Goal: Check status

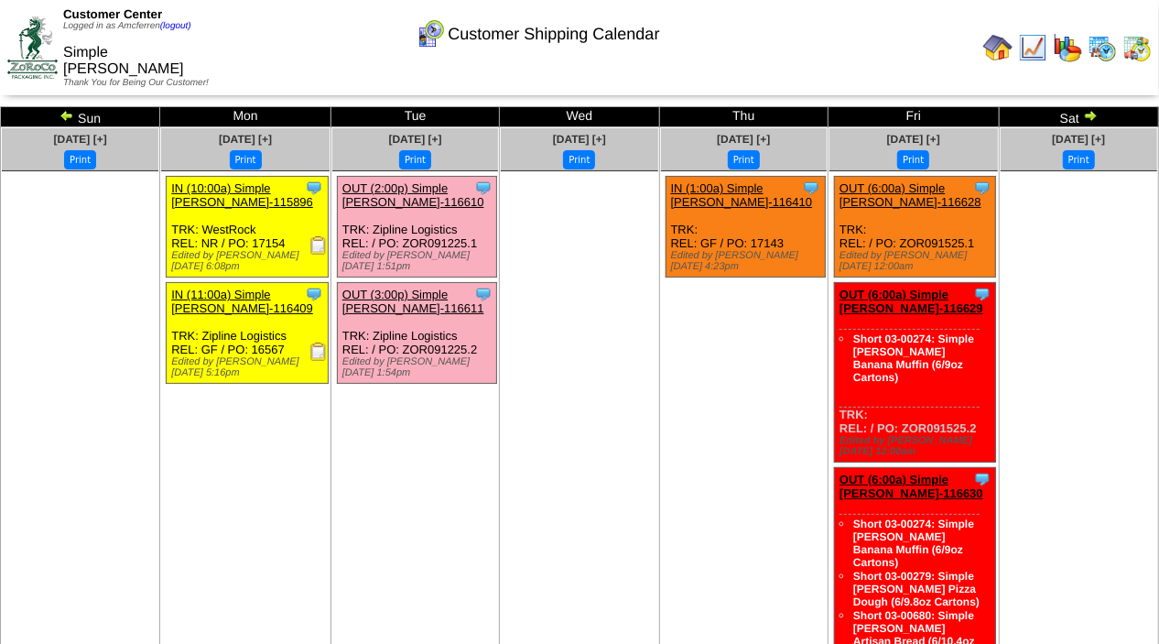
click at [67, 125] on link at bounding box center [69, 118] width 18 height 15
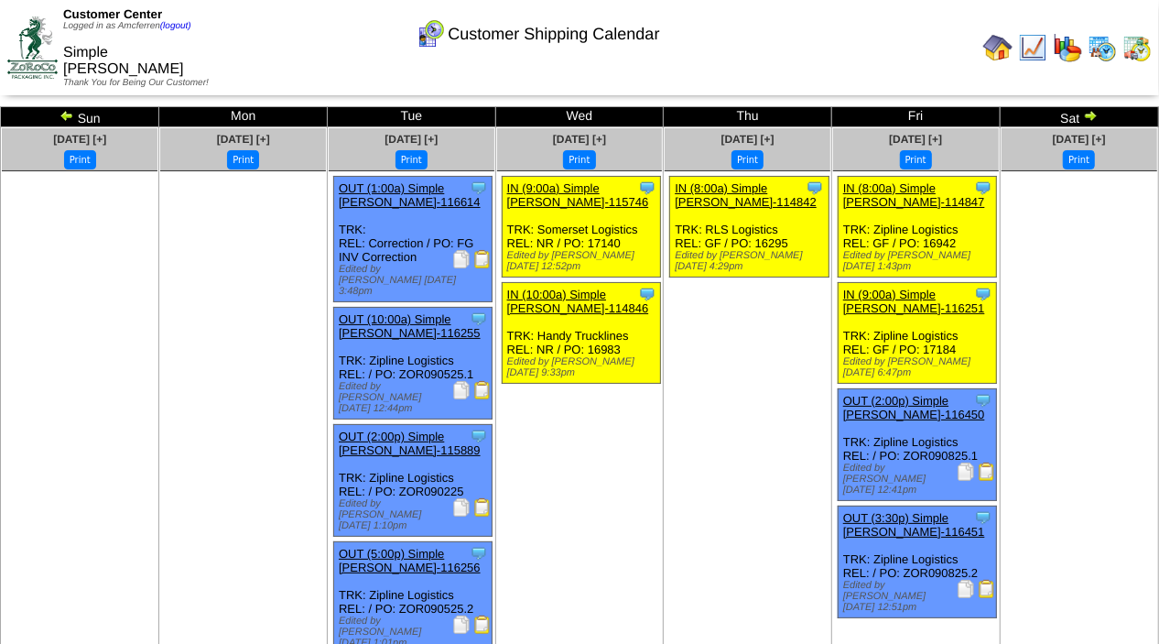
click at [1089, 114] on img at bounding box center [1090, 115] width 15 height 15
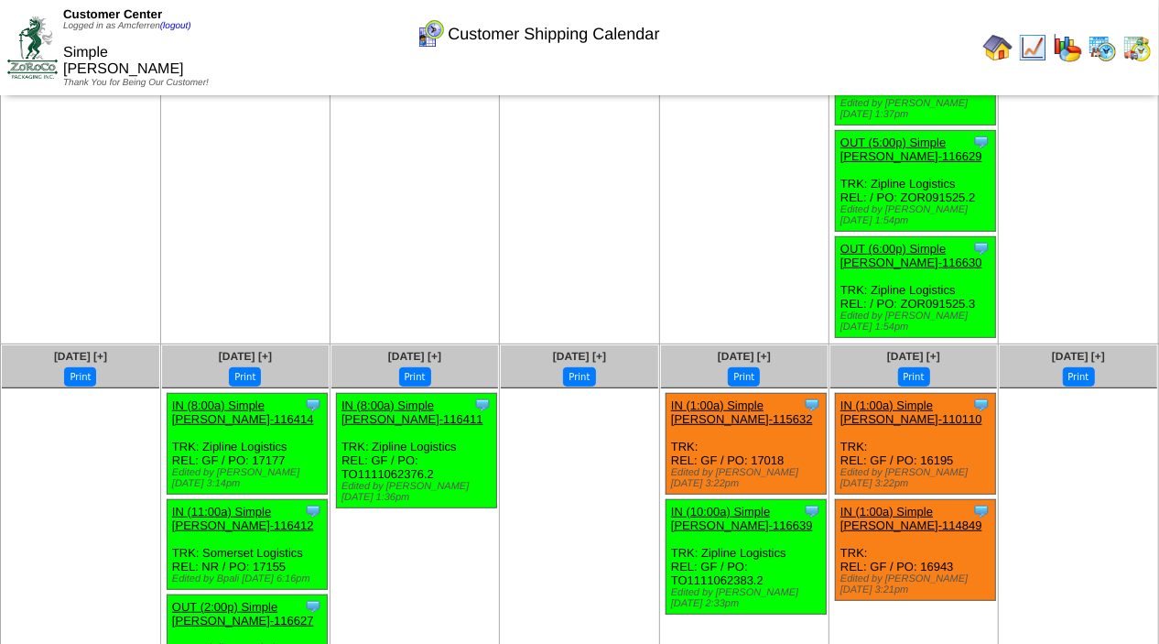
scroll to position [397, 0]
